Goal: Task Accomplishment & Management: Complete application form

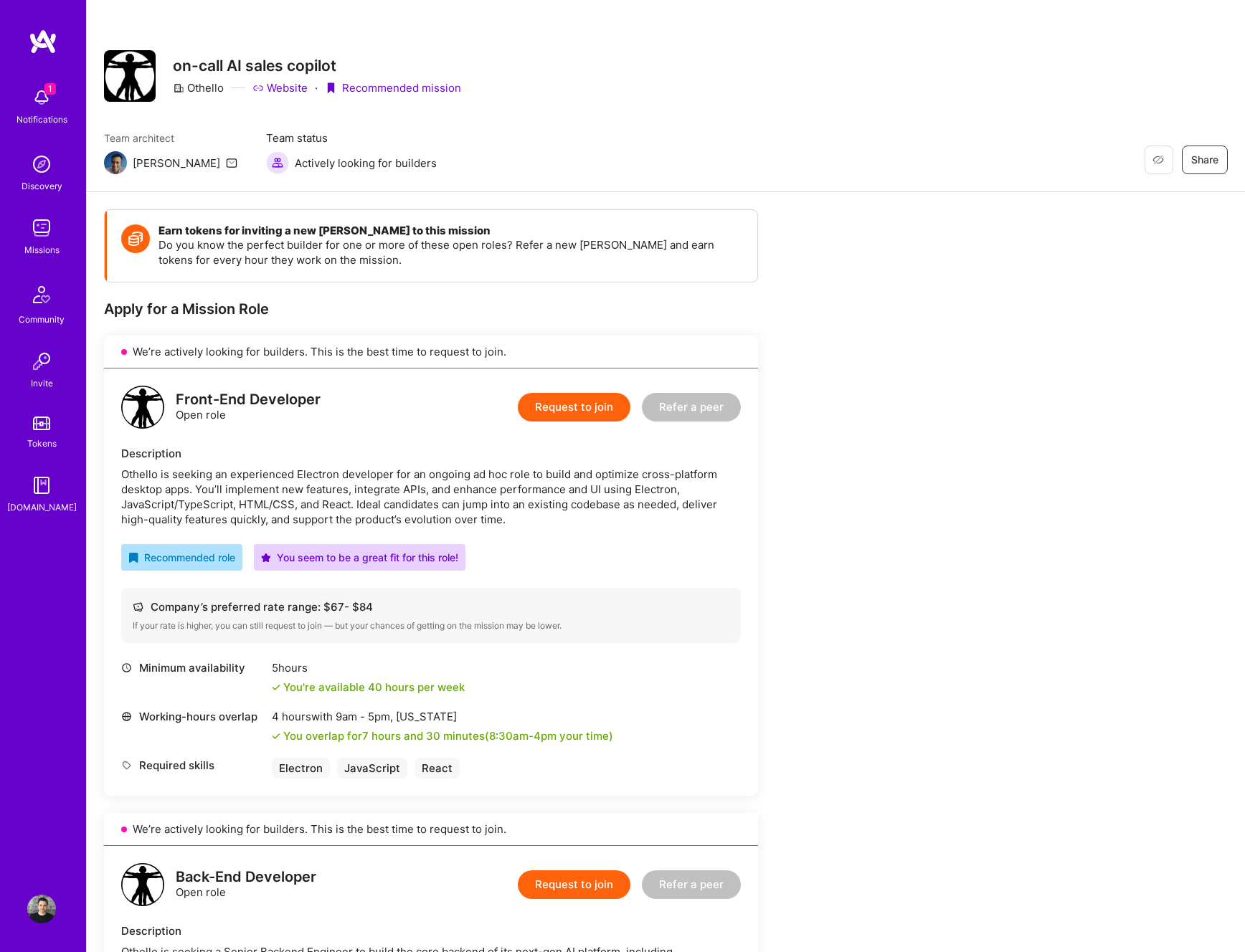
click at [582, 408] on button "Request to join" at bounding box center [574, 407] width 113 height 29
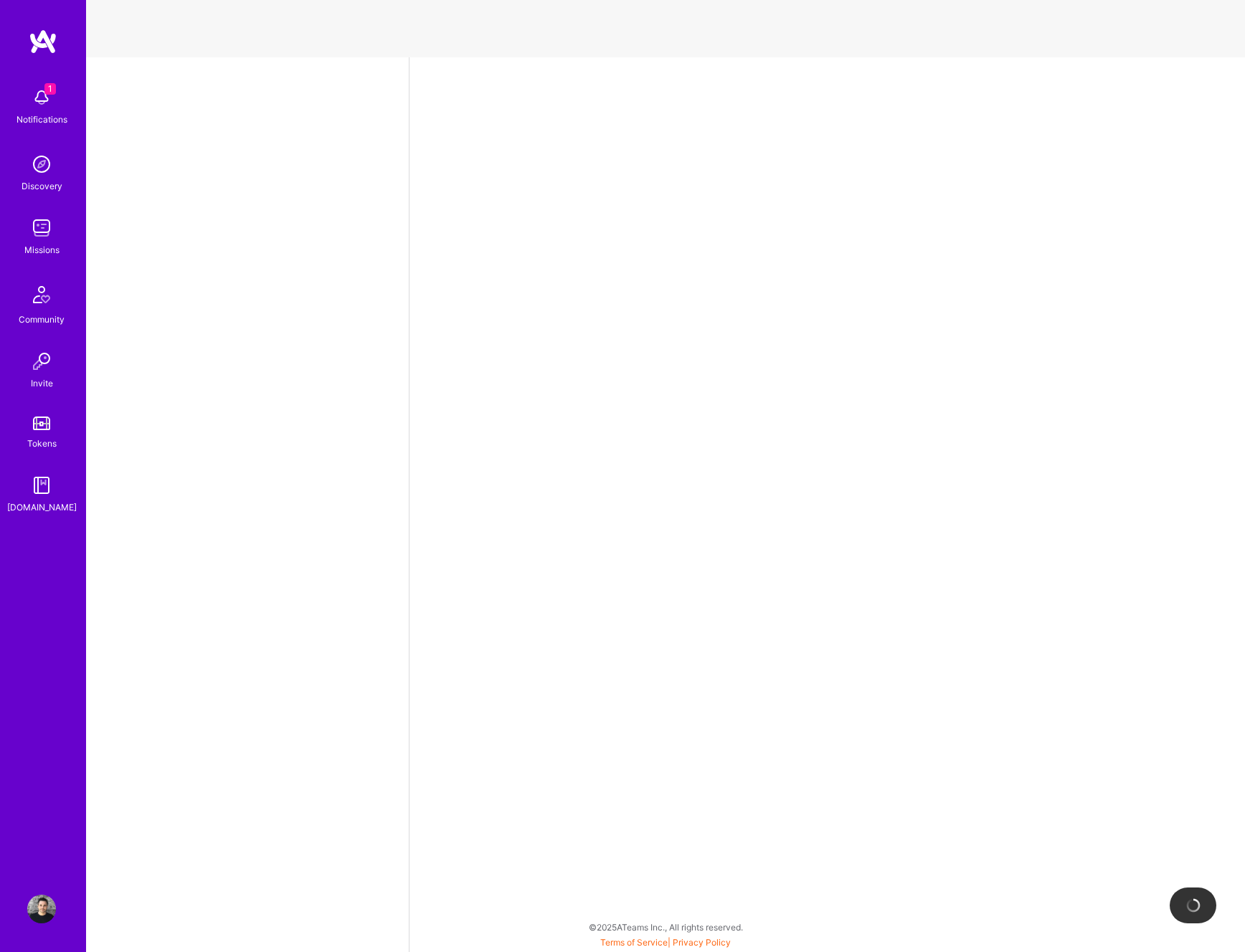
select select "US"
